Goal: Information Seeking & Learning: Learn about a topic

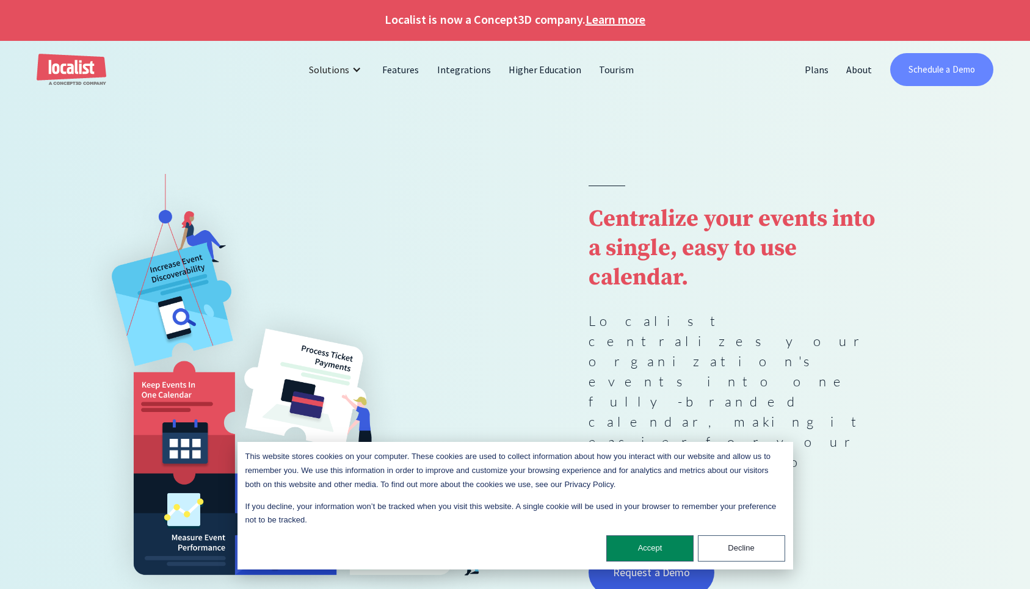
scroll to position [2, 0]
click at [820, 70] on link "Plans" at bounding box center [817, 68] width 42 height 29
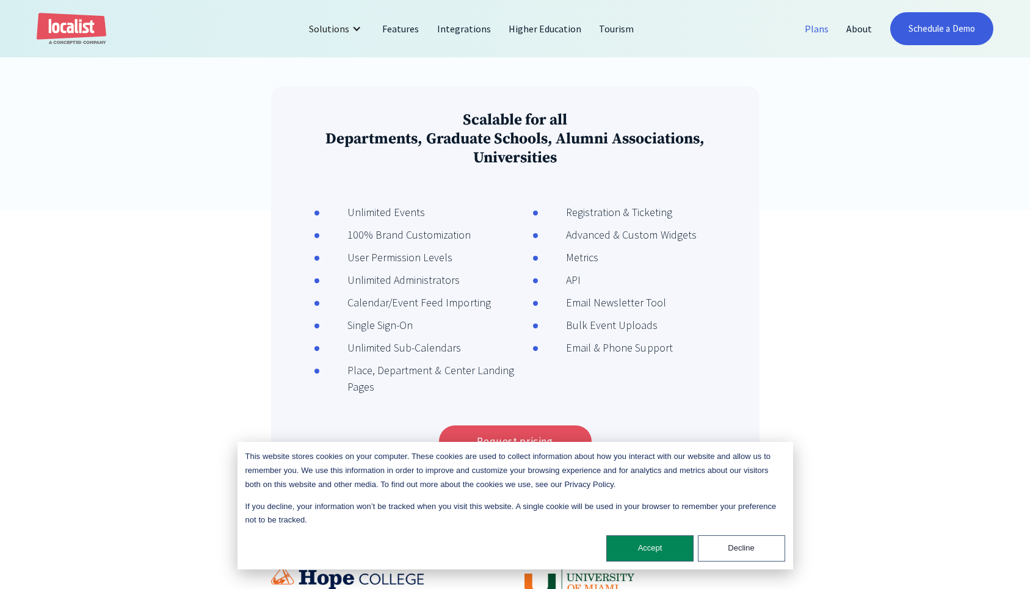
scroll to position [386, 0]
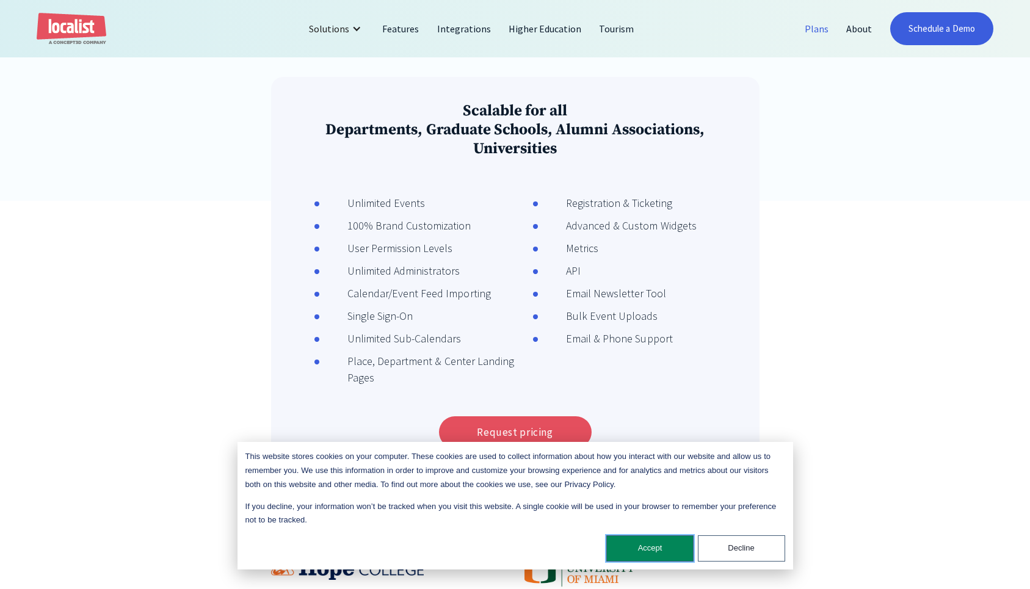
click at [649, 541] on button "Accept" at bounding box center [649, 548] width 87 height 26
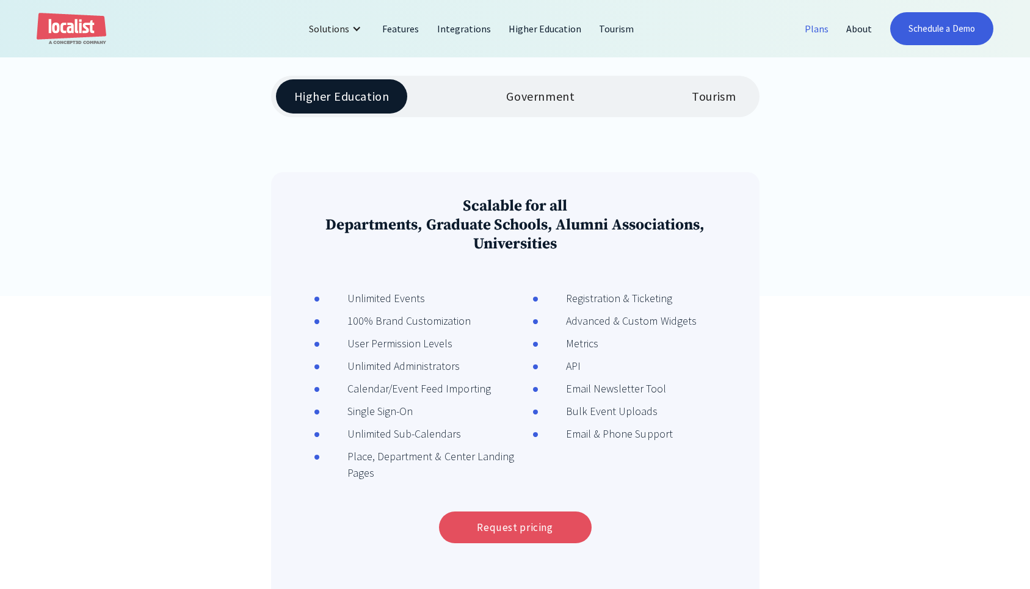
scroll to position [0, 0]
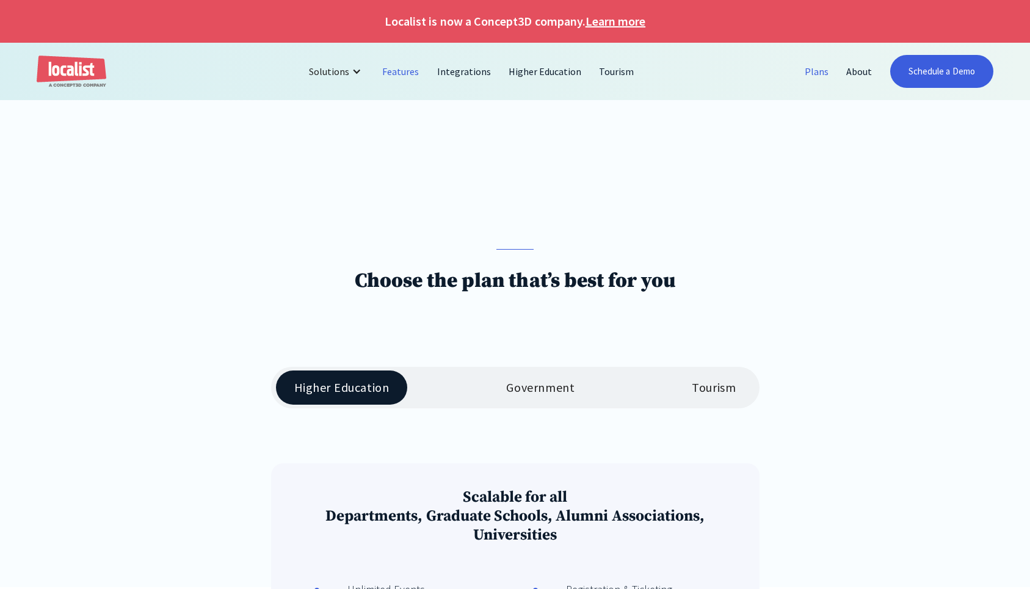
click at [403, 70] on link "Features" at bounding box center [401, 71] width 54 height 29
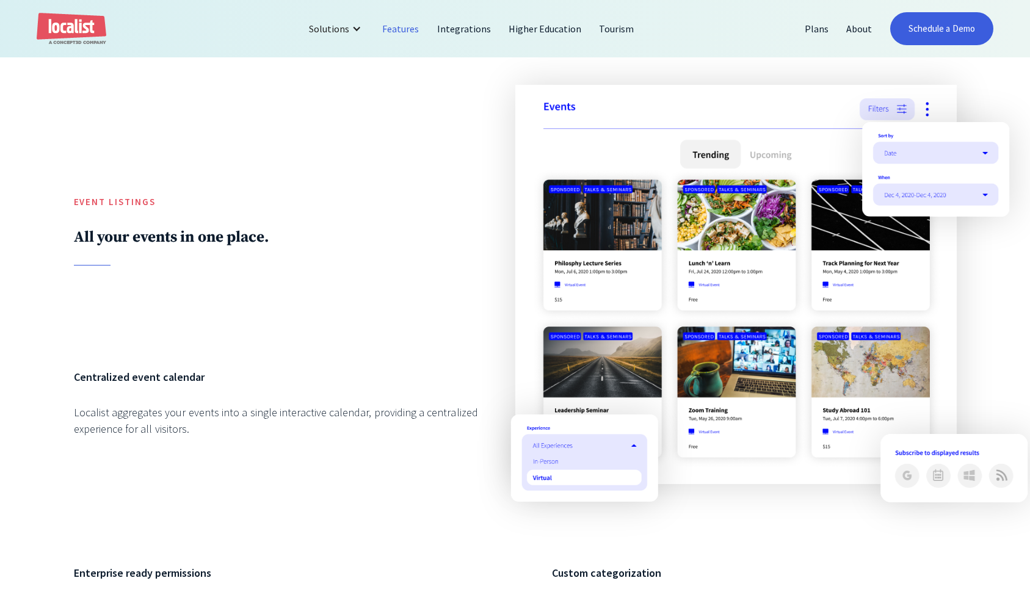
scroll to position [1125, 0]
